Goal: Transaction & Acquisition: Purchase product/service

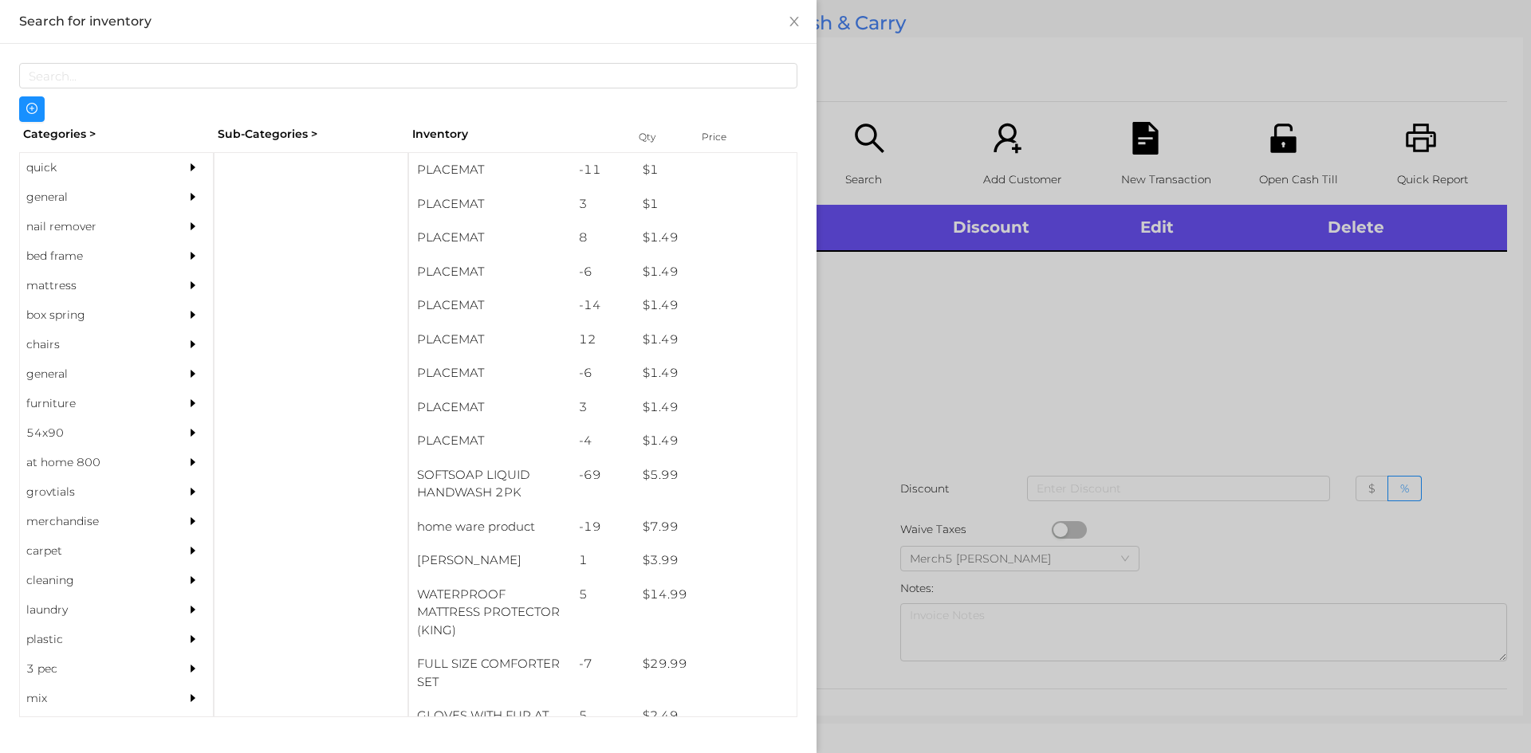
click at [37, 204] on div "general" at bounding box center [92, 197] width 145 height 29
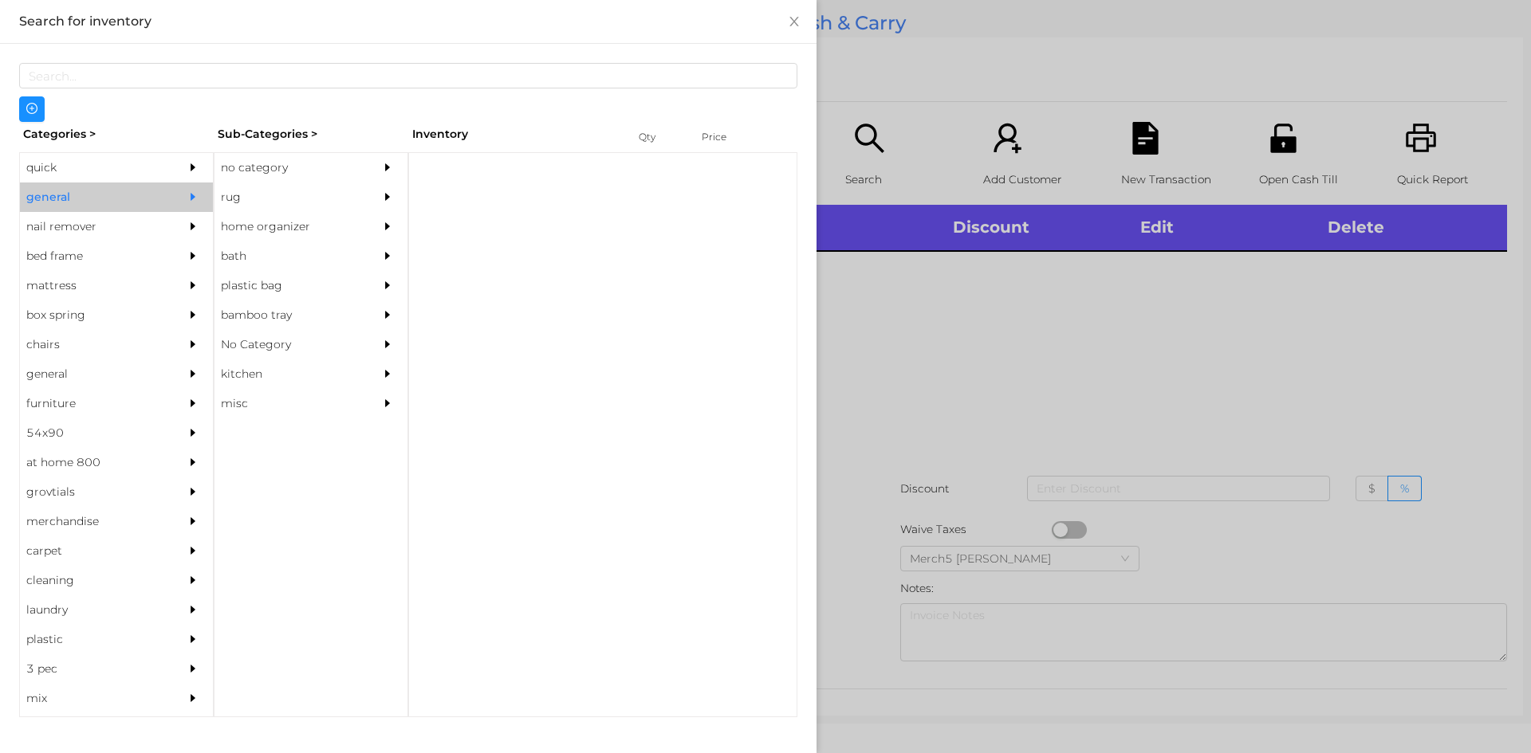
click at [257, 173] on div "no category" at bounding box center [286, 167] width 145 height 29
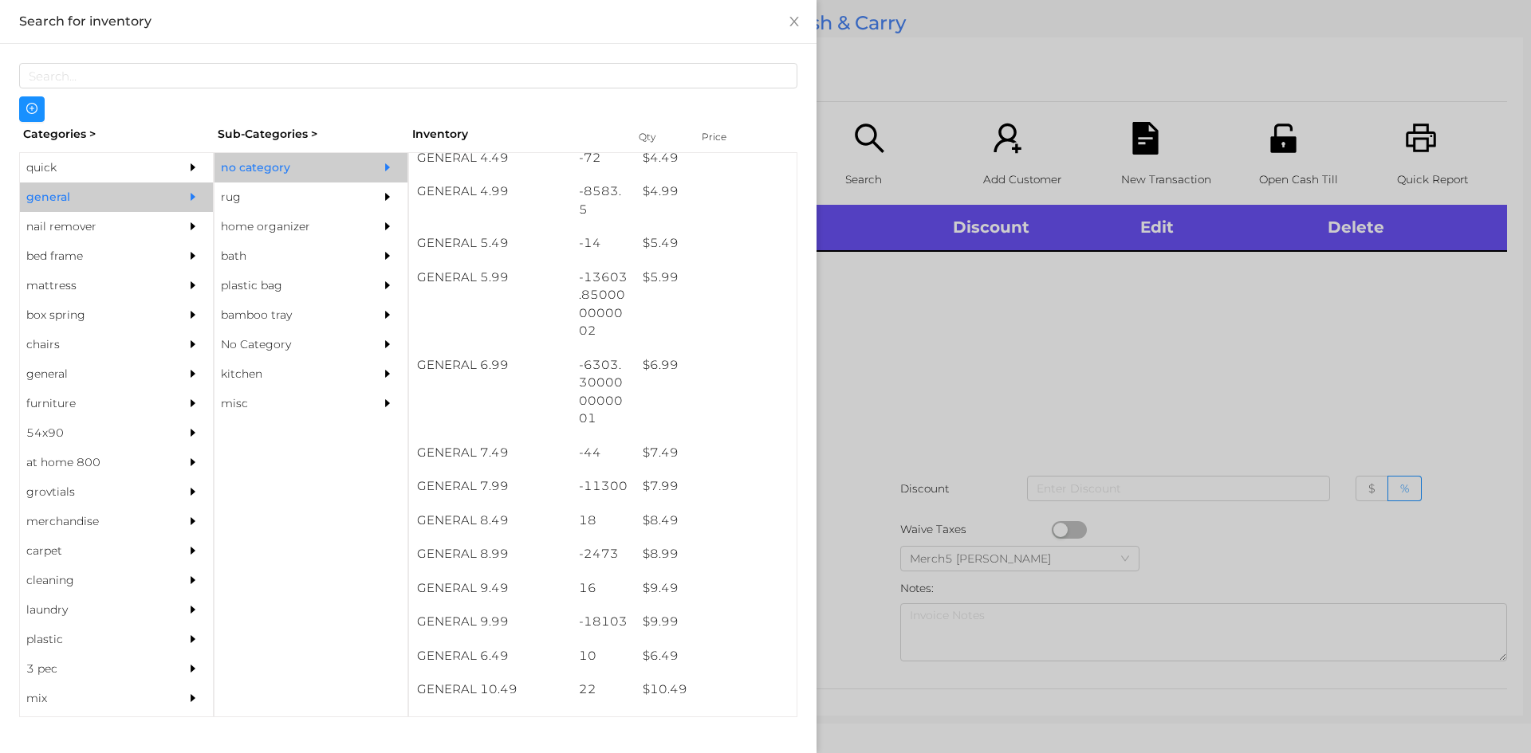
scroll to position [520, 0]
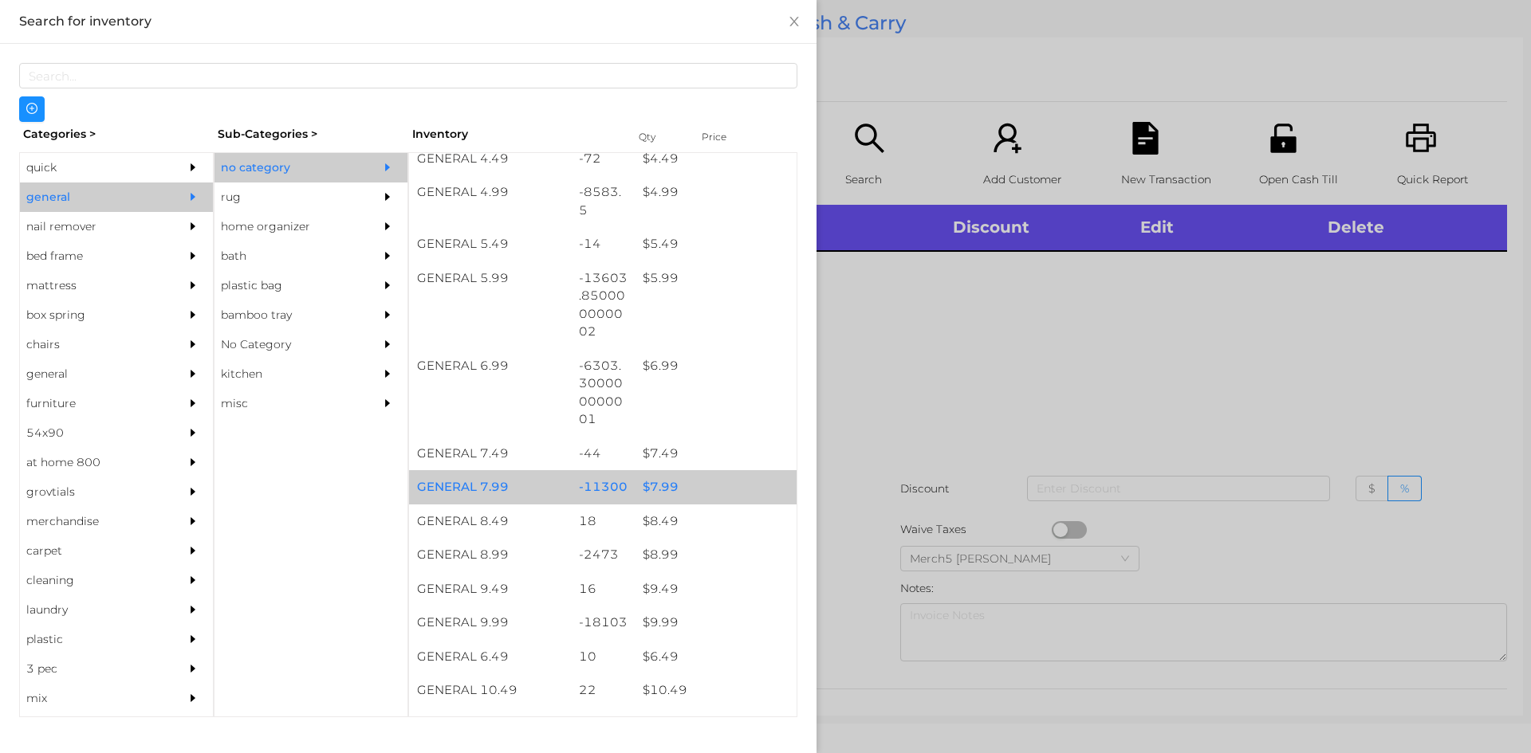
click at [662, 497] on div "$ 7.99" at bounding box center [716, 487] width 162 height 34
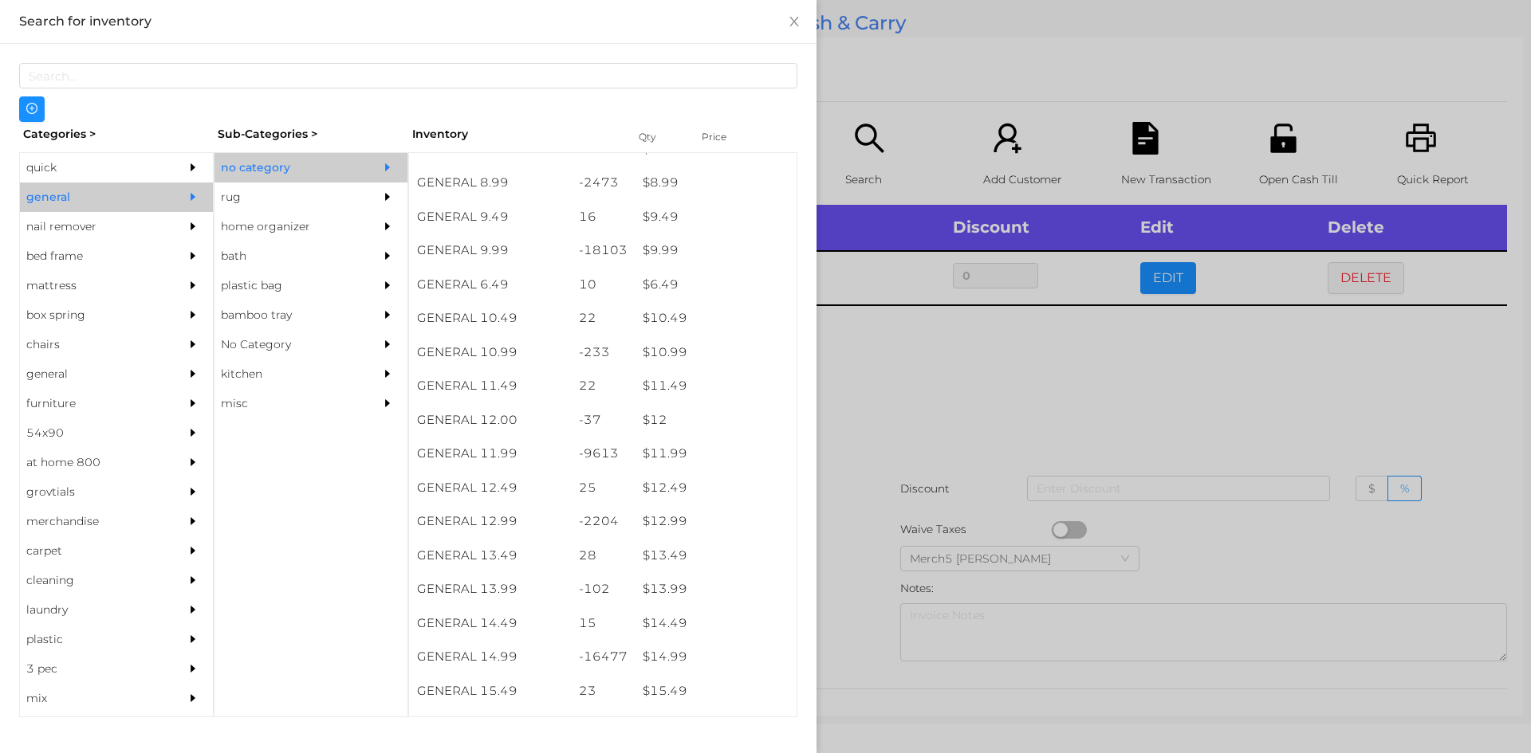
scroll to position [892, 0]
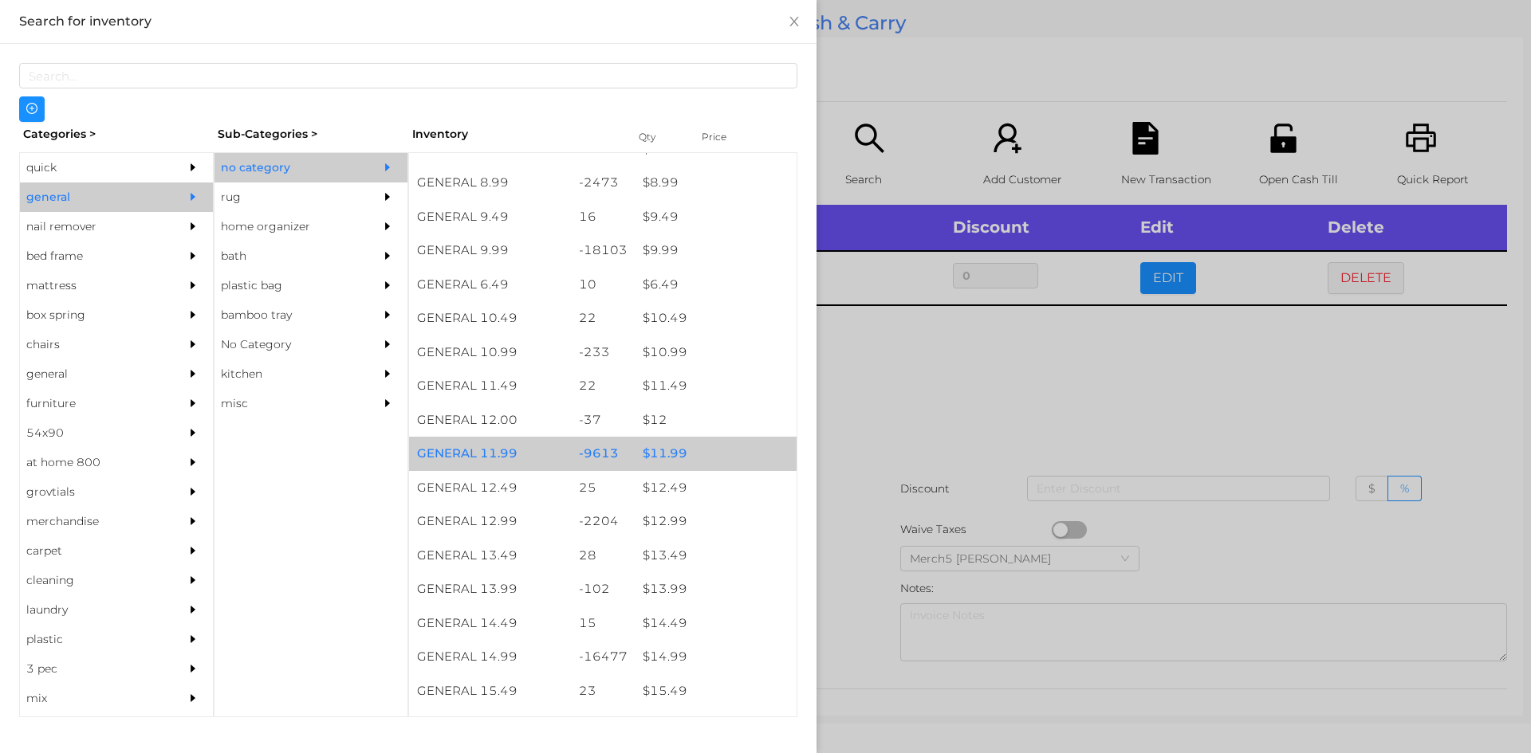
click at [666, 460] on div "$ 11.99" at bounding box center [716, 454] width 162 height 34
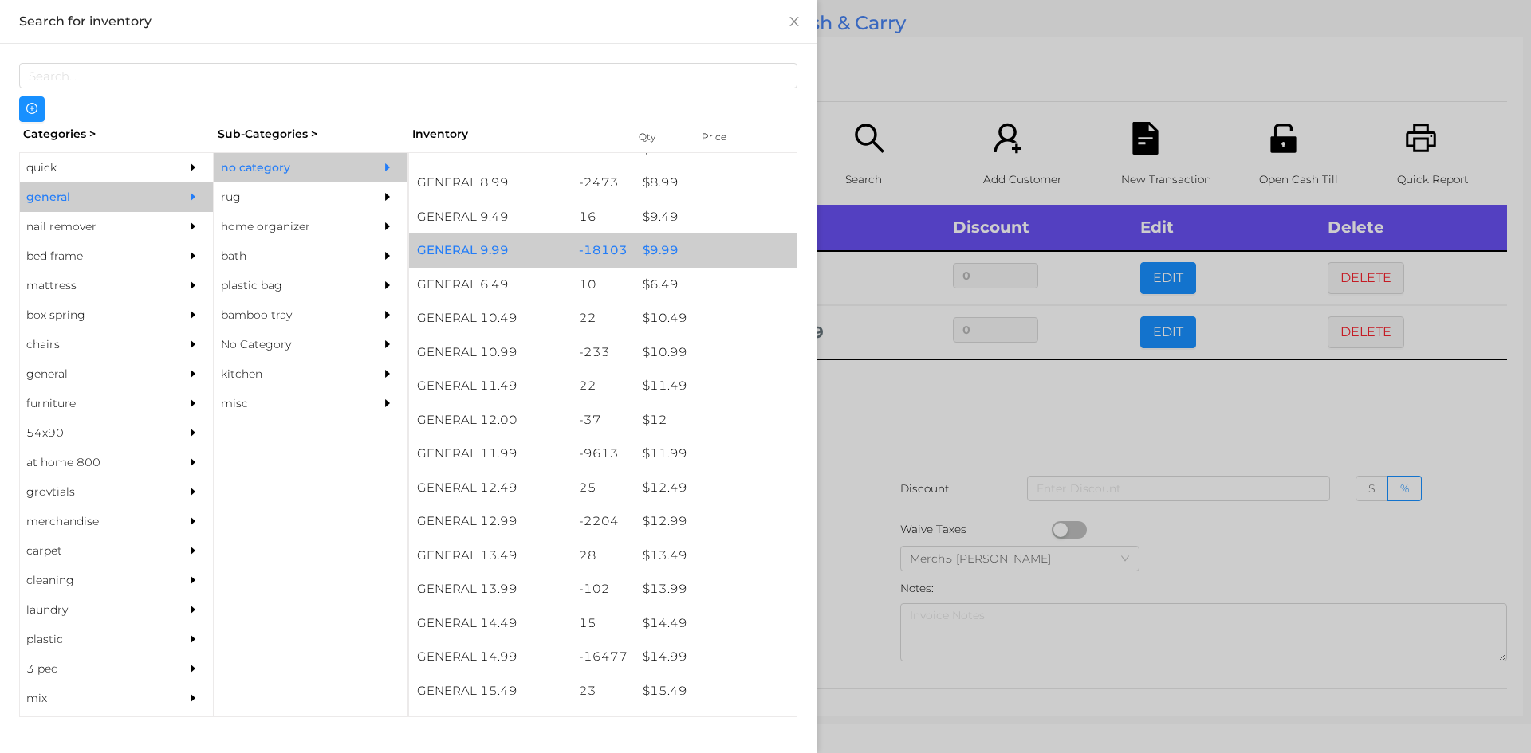
click at [661, 260] on div "$ 9.99" at bounding box center [716, 251] width 162 height 34
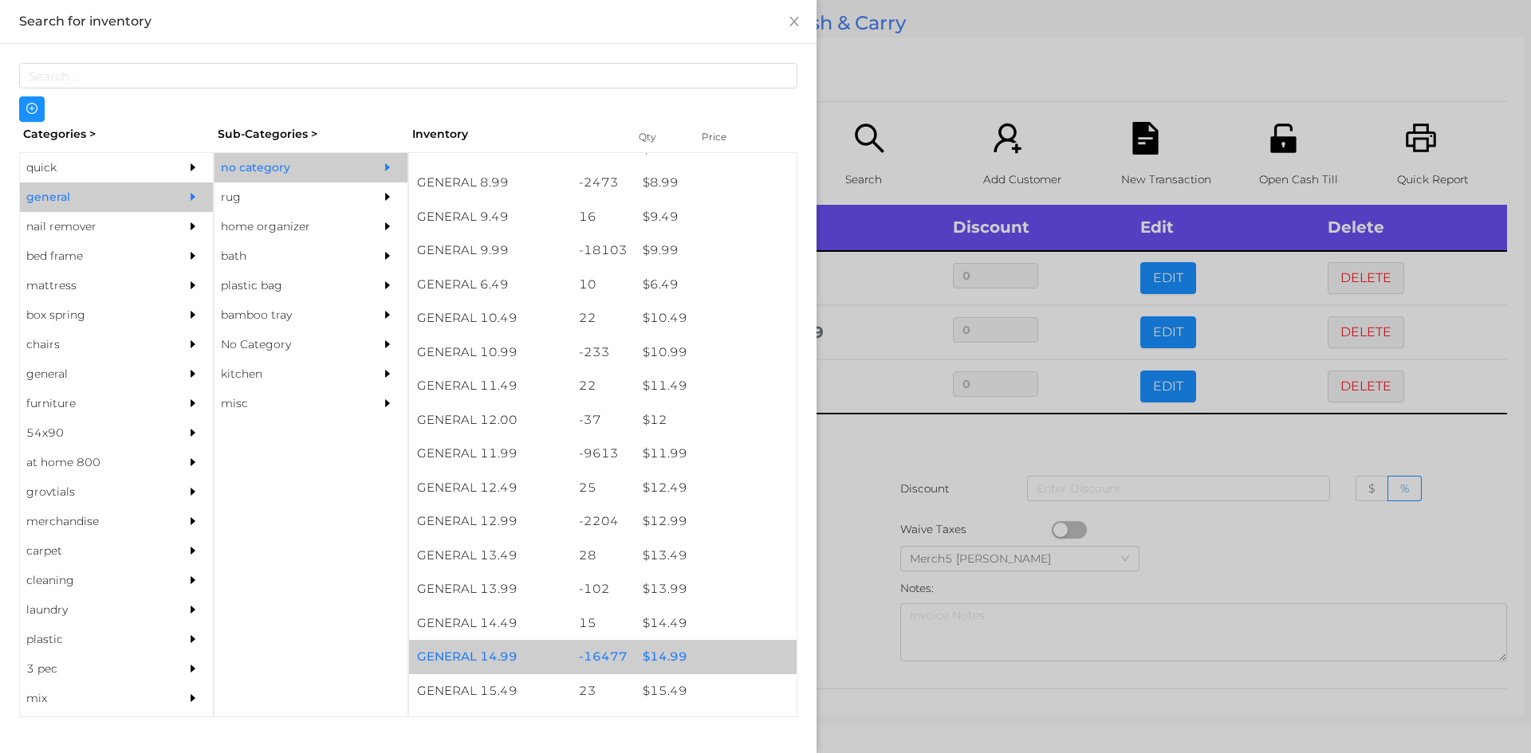
click at [670, 663] on div "$ 14.99" at bounding box center [716, 657] width 162 height 34
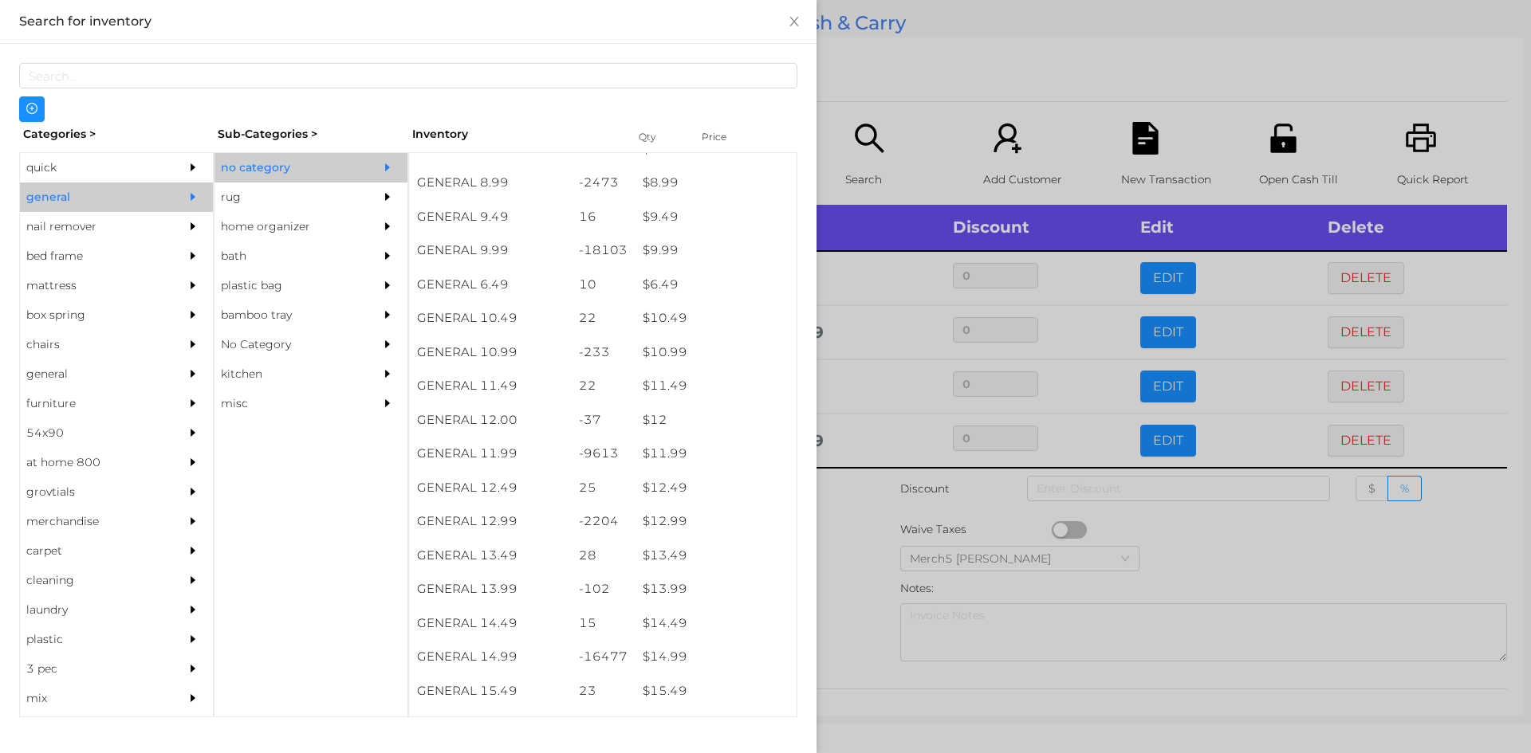
click at [842, 505] on div at bounding box center [765, 376] width 1531 height 753
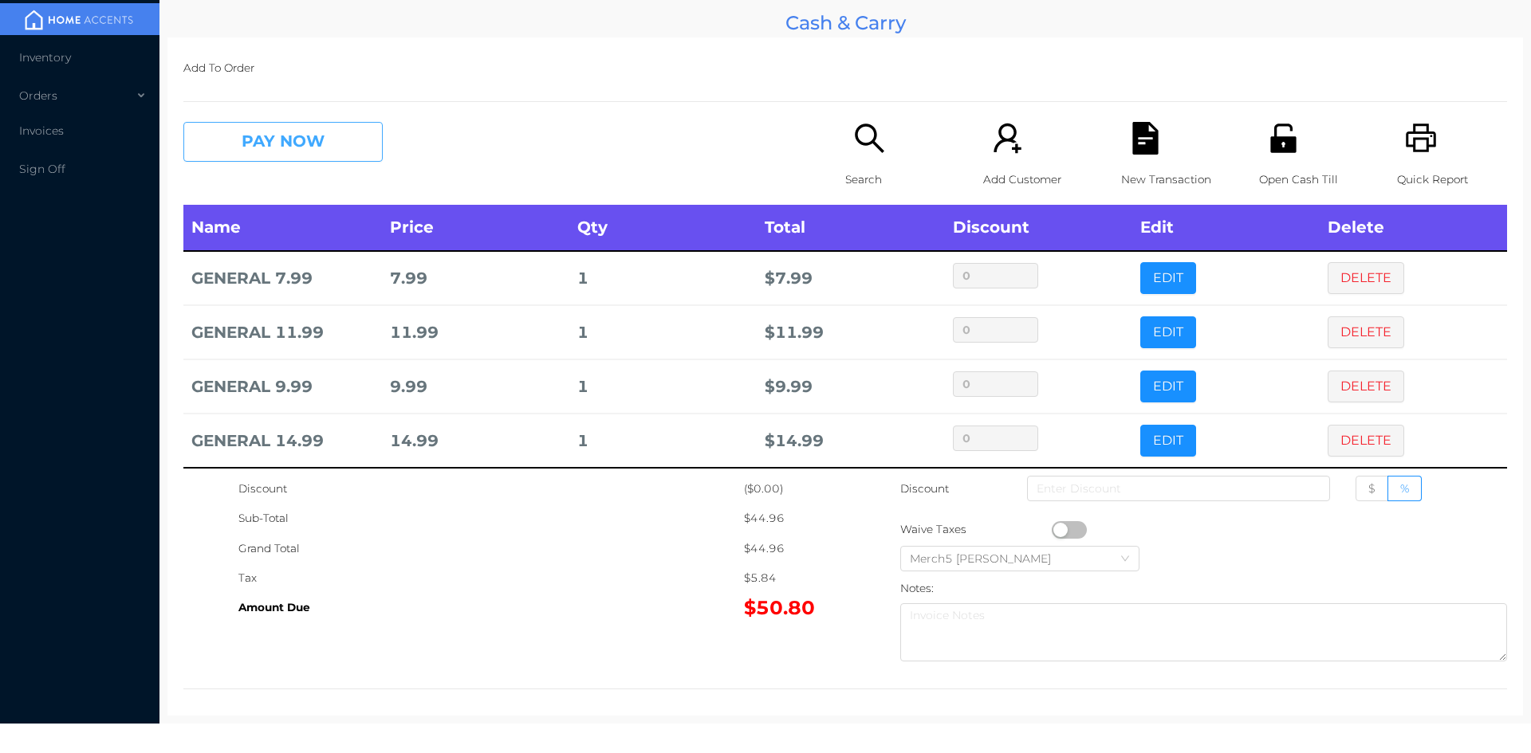
click at [317, 137] on button "PAY NOW" at bounding box center [282, 142] width 199 height 40
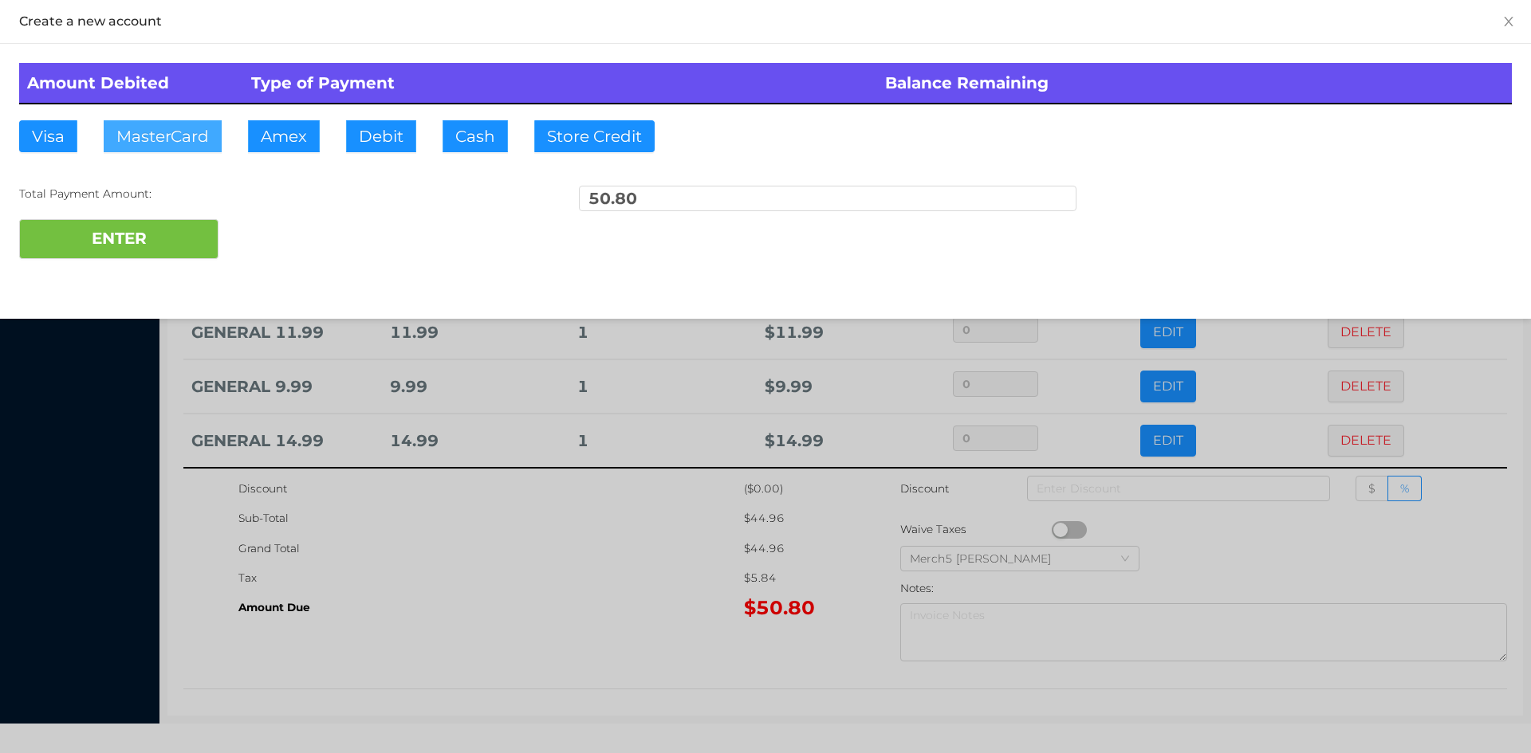
click at [171, 136] on button "MasterCard" at bounding box center [163, 136] width 118 height 32
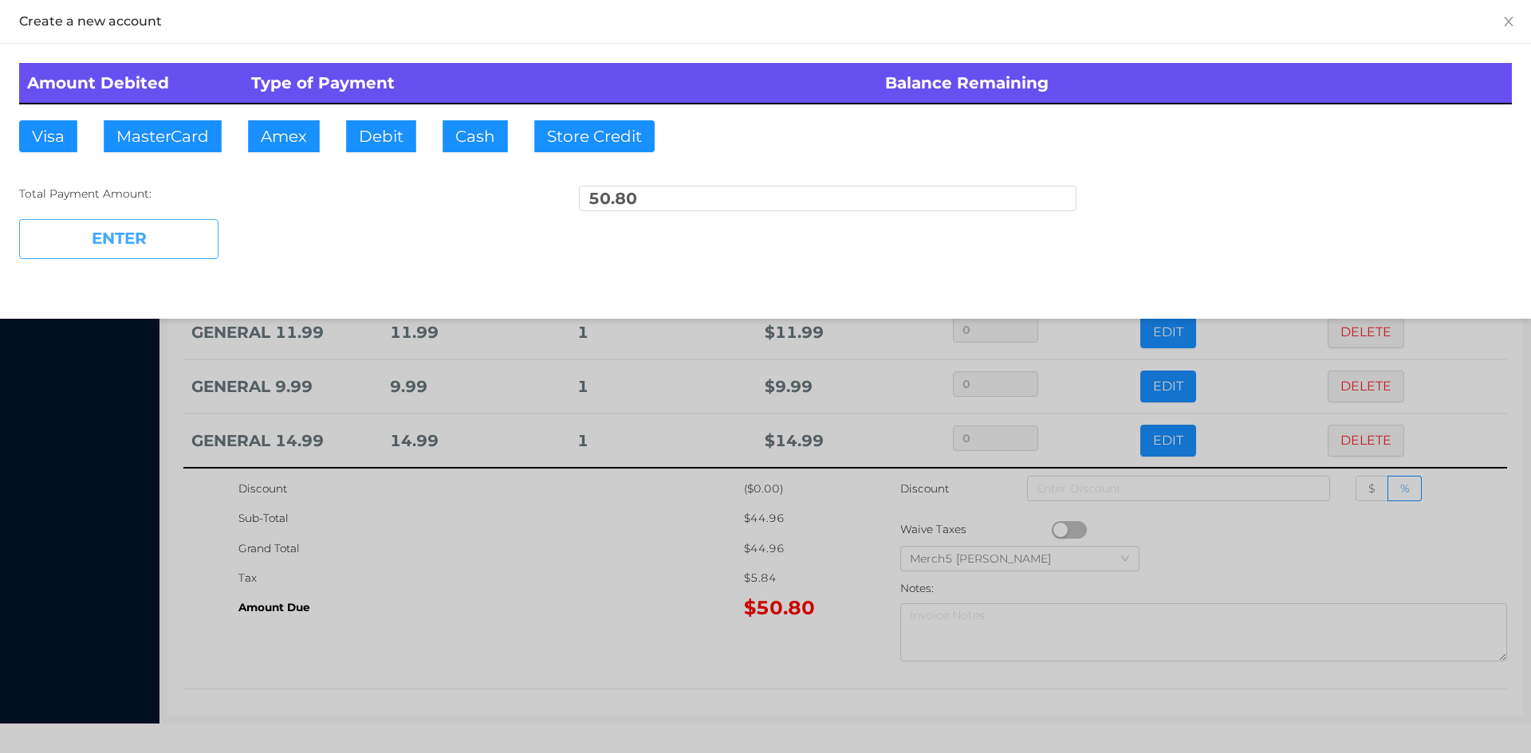
click at [136, 242] on button "ENTER" at bounding box center [118, 239] width 199 height 40
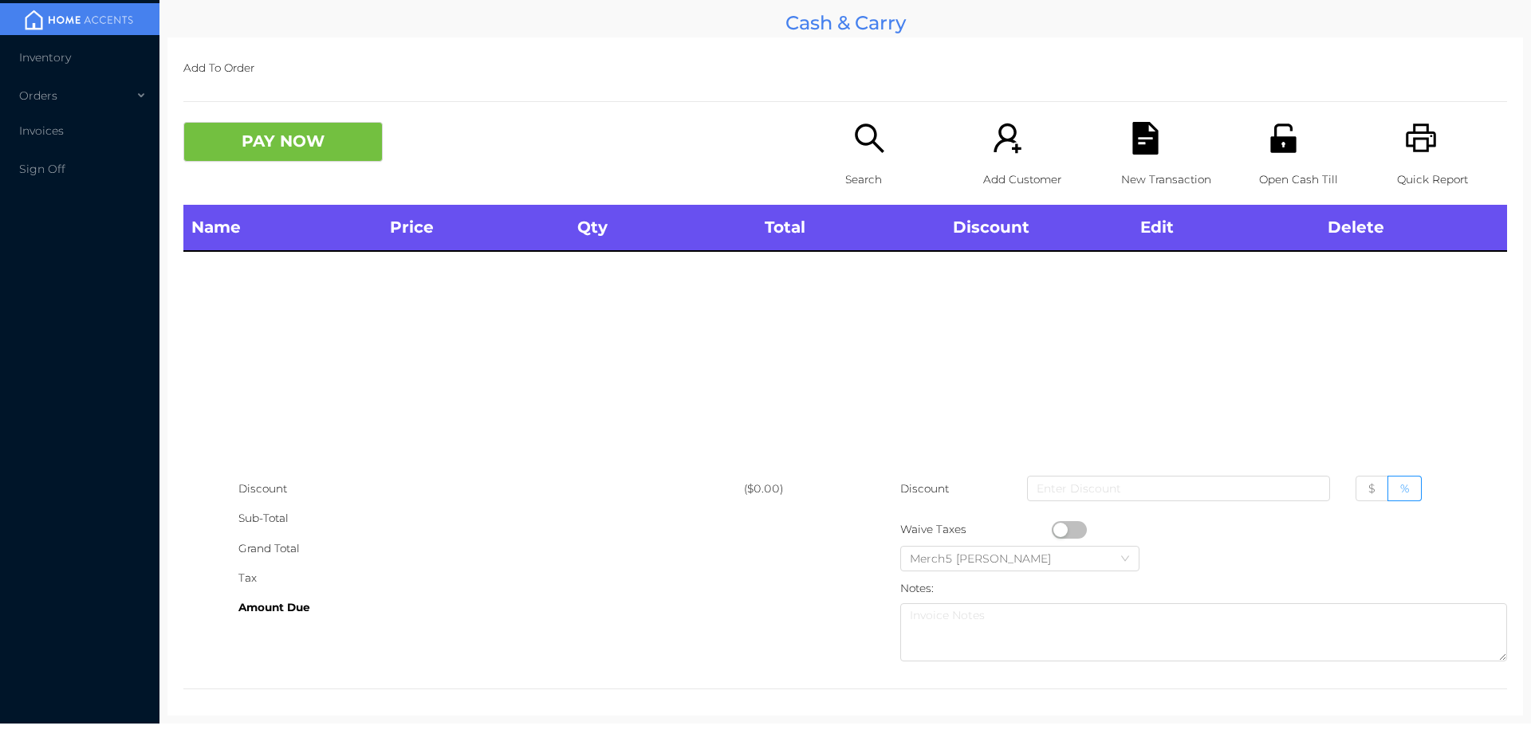
click at [1405, 136] on icon "icon: printer" at bounding box center [1421, 138] width 33 height 33
